Goal: Find specific page/section: Find specific page/section

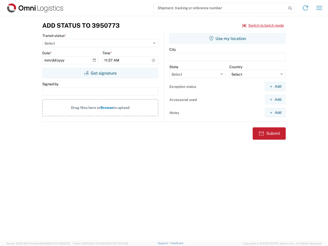
click at [220, 8] on input "search" at bounding box center [220, 8] width 133 height 10
click at [290, 8] on icon at bounding box center [289, 8] width 7 height 7
click at [305, 8] on icon at bounding box center [305, 8] width 8 height 8
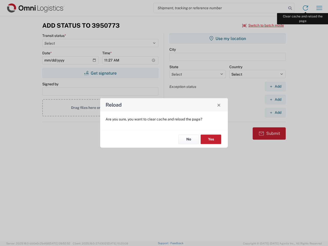
click at [319, 8] on div "Reload Are you sure, you want to clear cache and reload the page? No Yes" at bounding box center [164, 123] width 328 height 246
click at [263, 25] on div "Reload Are you sure, you want to clear cache and reload the page? No Yes" at bounding box center [164, 123] width 328 height 246
click at [100, 73] on div "Reload Are you sure, you want to clear cache and reload the page? No Yes" at bounding box center [164, 123] width 328 height 246
click at [227, 38] on div "Reload Are you sure, you want to clear cache and reload the page? No Yes" at bounding box center [164, 123] width 328 height 246
click at [275, 86] on div "Reload Are you sure, you want to clear cache and reload the page? No Yes" at bounding box center [164, 123] width 328 height 246
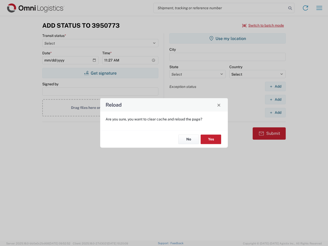
click at [275, 99] on div "Reload Are you sure, you want to clear cache and reload the page? No Yes" at bounding box center [164, 123] width 328 height 246
click at [275, 112] on div "Reload Are you sure, you want to clear cache and reload the page? No Yes" at bounding box center [164, 123] width 328 height 246
